Goal: Task Accomplishment & Management: Manage account settings

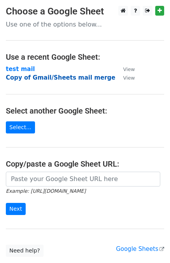
click at [36, 76] on strong "Copy of Gmail/Sheets mail merge" at bounding box center [61, 77] width 110 height 7
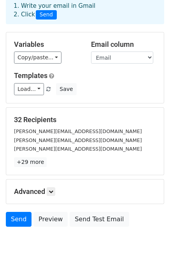
scroll to position [55, 0]
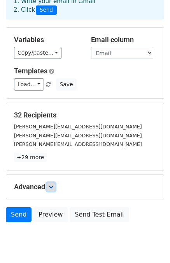
click at [52, 184] on icon at bounding box center [51, 186] width 5 height 5
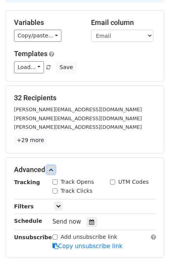
scroll to position [72, 0]
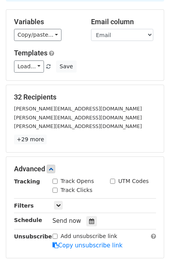
click at [56, 179] on input "Track Opens" at bounding box center [55, 181] width 5 height 5
checkbox input "true"
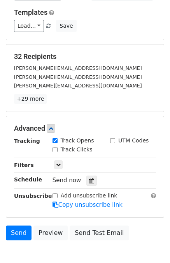
scroll to position [115, 0]
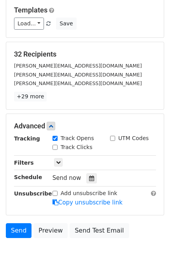
click at [53, 145] on input "Track Clicks" at bounding box center [55, 147] width 5 height 5
checkbox input "true"
click at [53, 124] on icon at bounding box center [51, 126] width 5 height 5
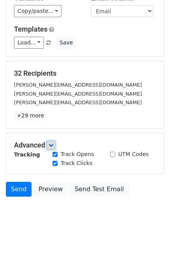
scroll to position [70, 0]
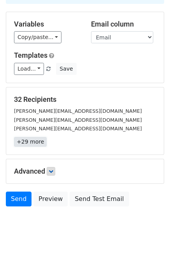
click at [19, 137] on link "+29 more" at bounding box center [30, 142] width 33 height 10
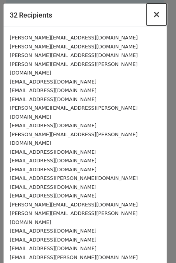
click at [153, 15] on span "×" at bounding box center [157, 14] width 8 height 11
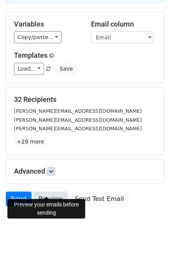
click at [51, 191] on link "Preview" at bounding box center [51, 198] width 34 height 15
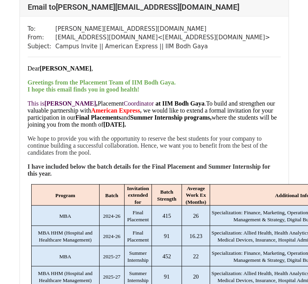
scroll to position [932, 0]
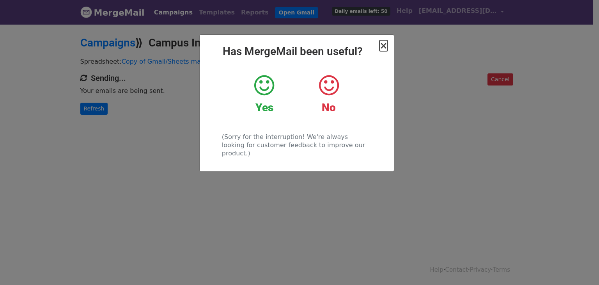
click at [383, 44] on span "×" at bounding box center [383, 45] width 8 height 11
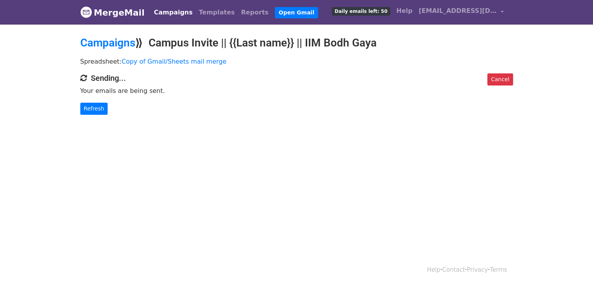
click at [205, 132] on body "MergeMail Campaigns Templates Reports Open Gmail Daily emails left: 50 Help man…" at bounding box center [296, 73] width 593 height 146
click at [205, 110] on p "Refresh" at bounding box center [296, 109] width 433 height 12
click at [98, 105] on link "Refresh" at bounding box center [94, 109] width 28 height 12
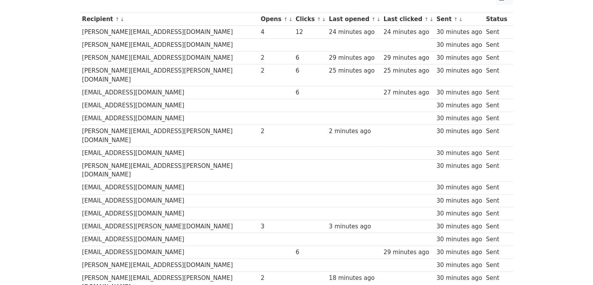
scroll to position [104, 0]
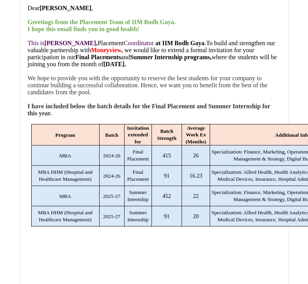
scroll to position [2044, 0]
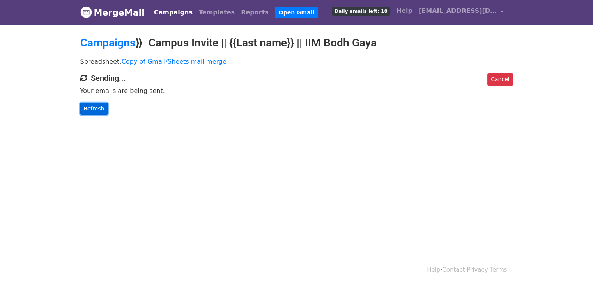
click at [97, 111] on link "Refresh" at bounding box center [94, 109] width 28 height 12
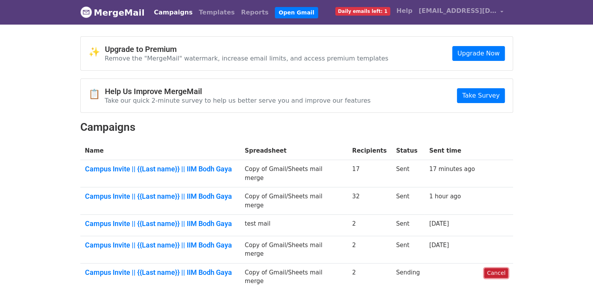
click at [492, 268] on link "Cancel" at bounding box center [496, 273] width 24 height 10
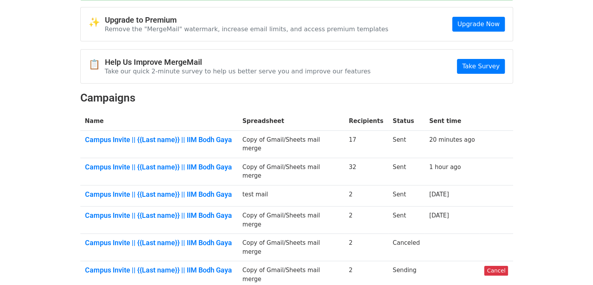
scroll to position [55, 0]
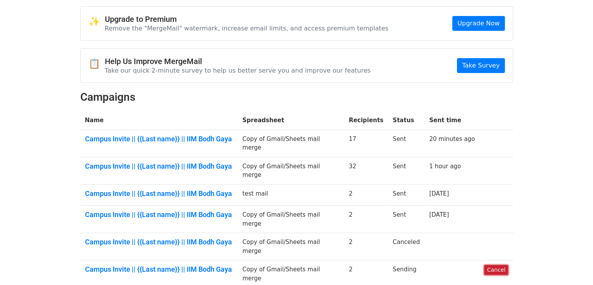
click at [489, 265] on link "Cancel" at bounding box center [496, 270] width 24 height 10
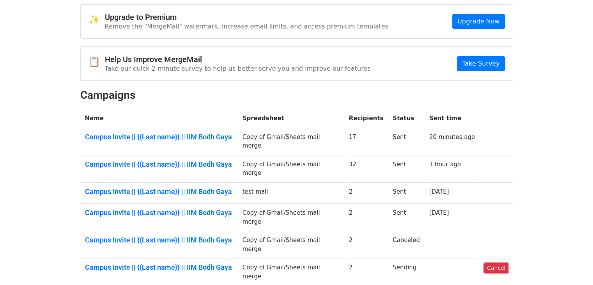
scroll to position [58, 0]
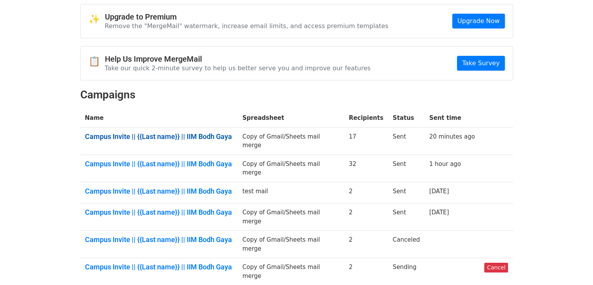
click at [216, 136] on link "Campus Invite || {{Last name}} || IIM Bodh Gaya" at bounding box center [159, 136] width 148 height 9
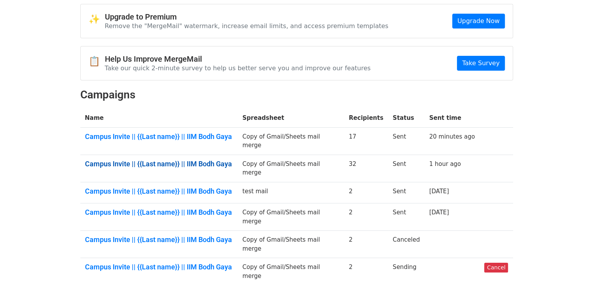
click at [175, 159] on link "Campus Invite || {{Last name}} || IIM Bodh Gaya" at bounding box center [159, 163] width 148 height 9
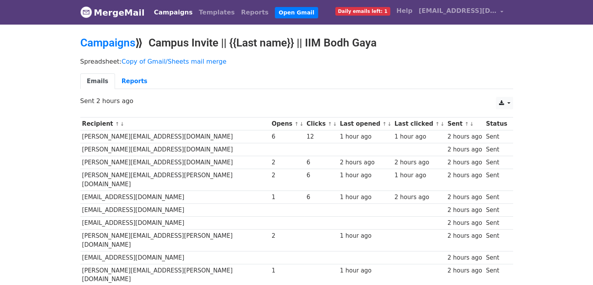
click at [299, 123] on link "↓" at bounding box center [301, 124] width 4 height 6
